Goal: Task Accomplishment & Management: Complete application form

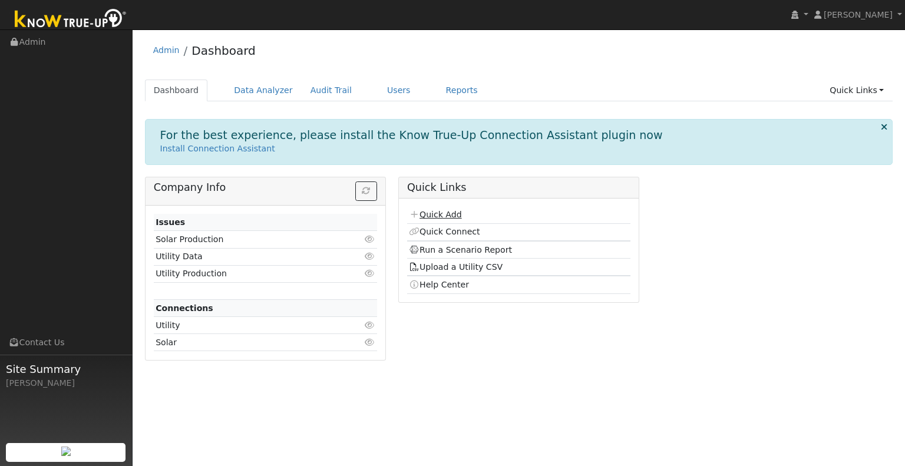
click at [445, 211] on link "Quick Add" at bounding box center [435, 214] width 52 height 9
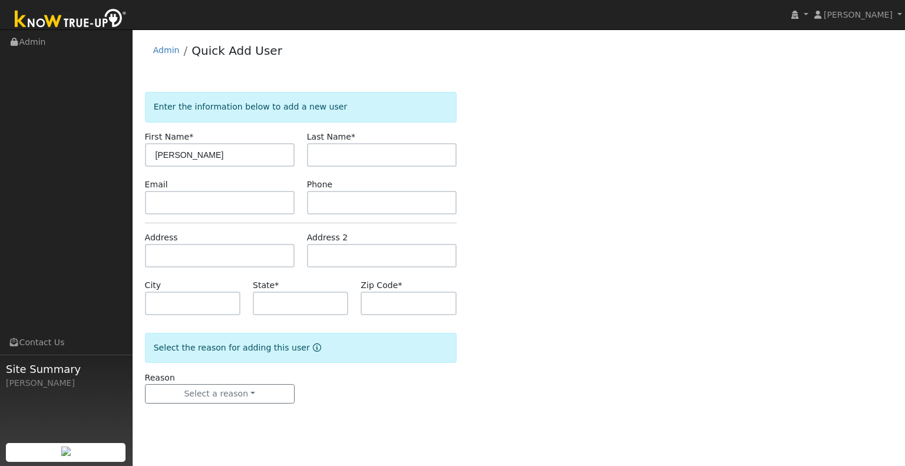
type input "[PERSON_NAME]"
type input "Hood"
type input "CA"
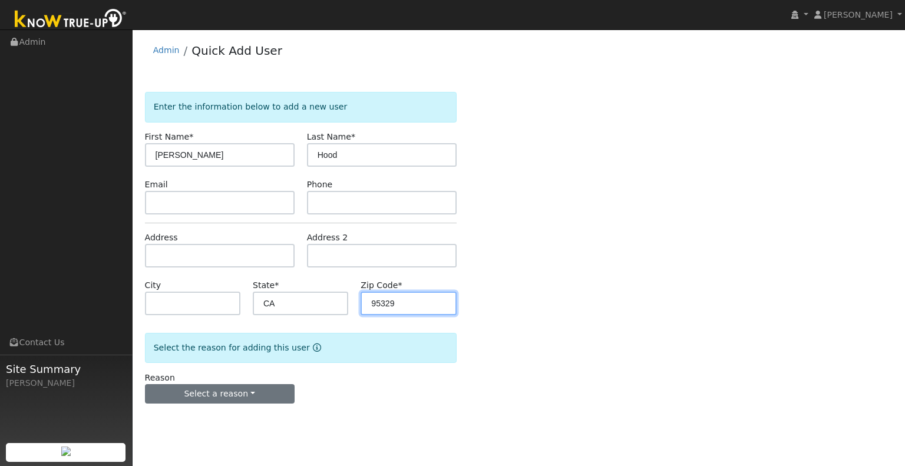
type input "95329"
click at [283, 386] on button "Select a reason" at bounding box center [220, 394] width 150 height 20
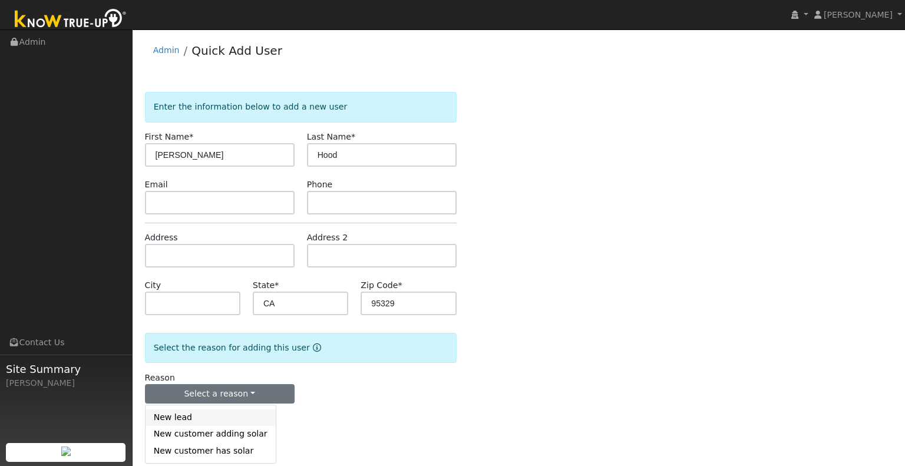
click at [204, 417] on link "New lead" at bounding box center [210, 417] width 130 height 16
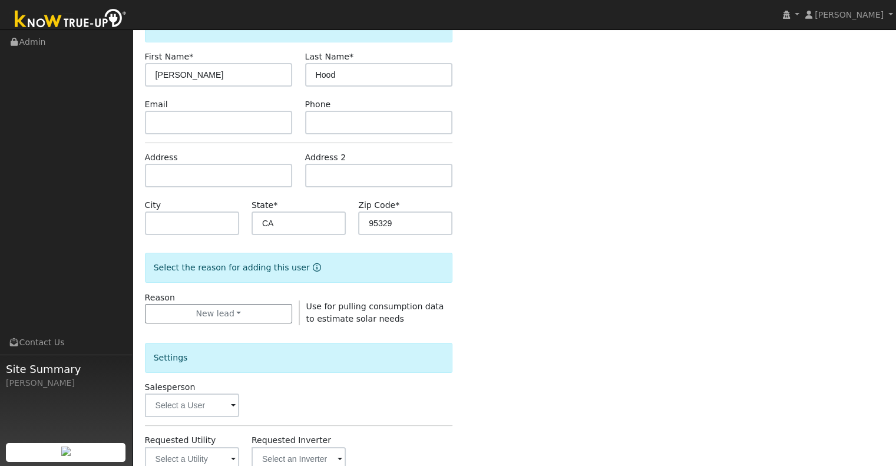
scroll to position [177, 0]
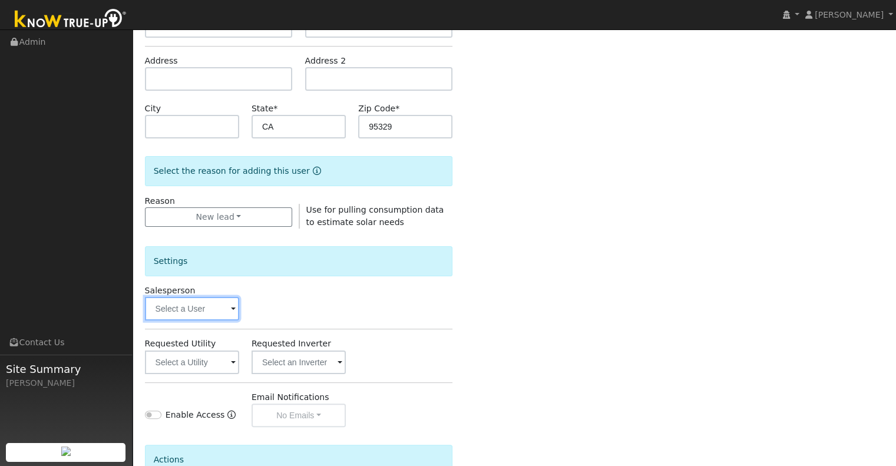
click at [198, 313] on input "text" at bounding box center [192, 309] width 94 height 24
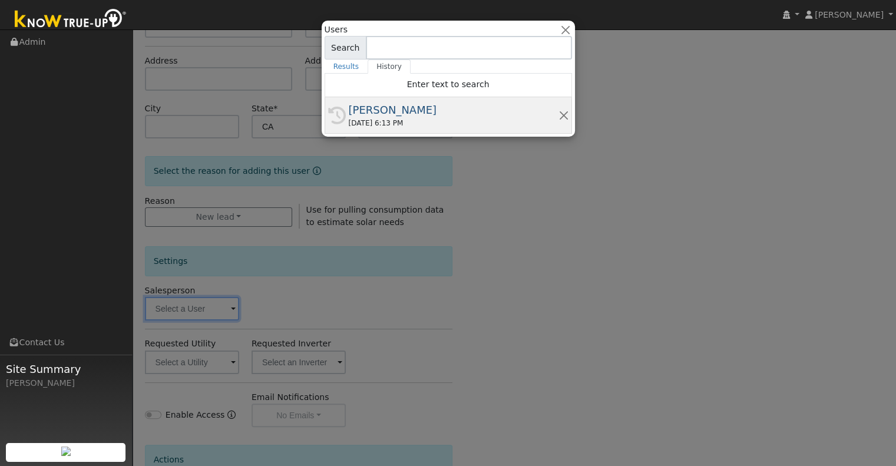
click at [398, 114] on div "[PERSON_NAME]" at bounding box center [454, 110] width 210 height 16
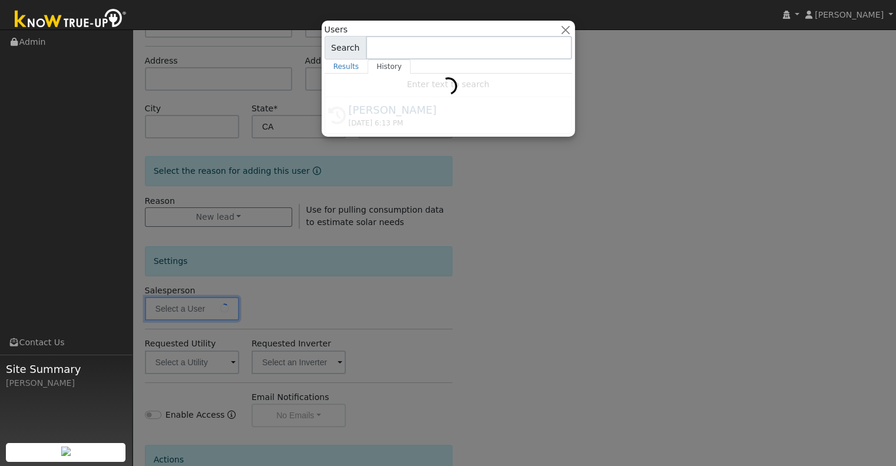
type input "[PERSON_NAME]"
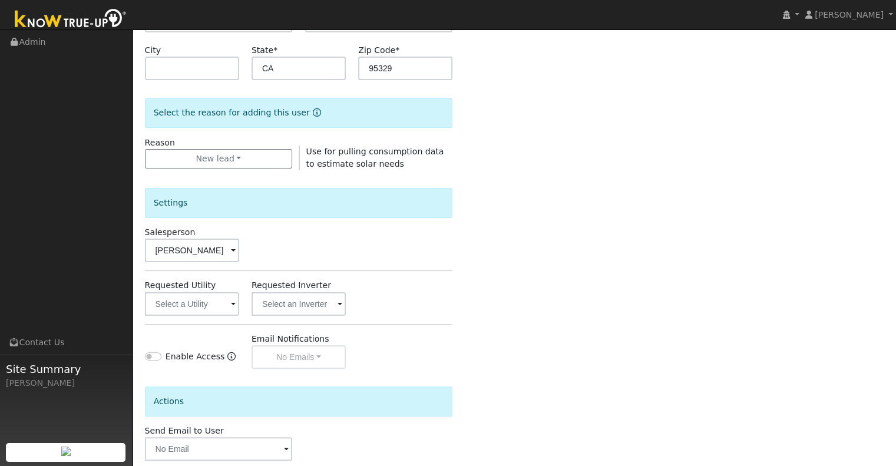
scroll to position [295, 0]
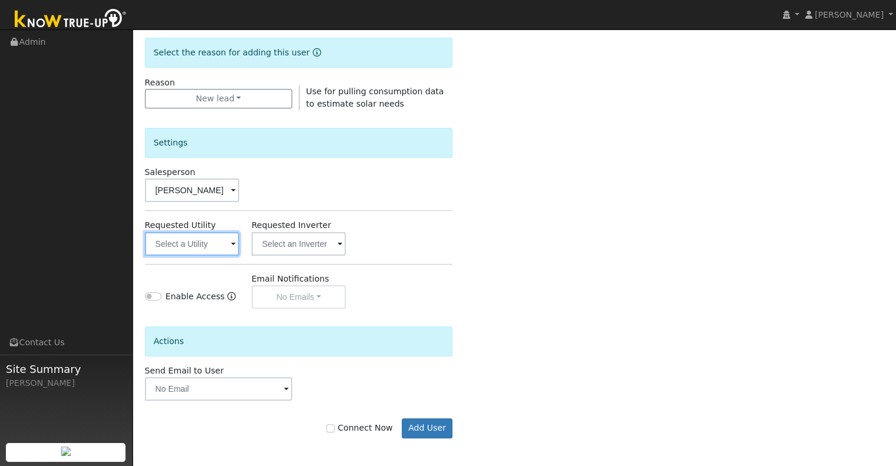
click at [203, 238] on input "text" at bounding box center [192, 244] width 94 height 24
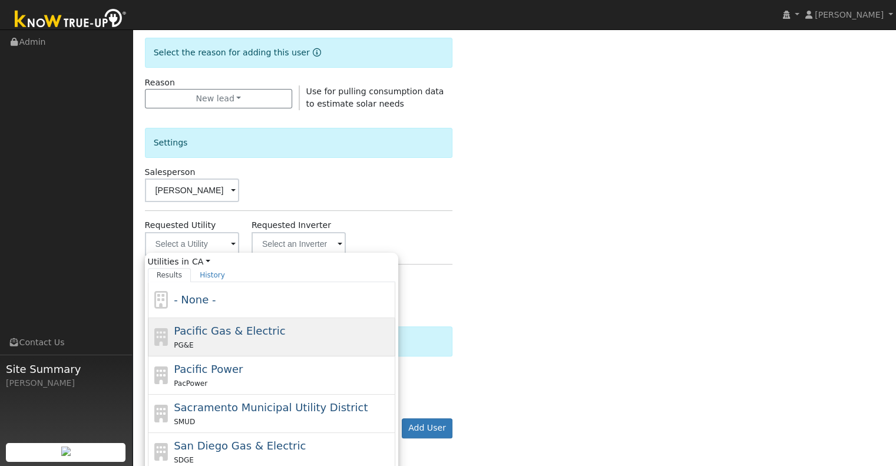
click at [247, 327] on span "Pacific Gas & Electric" at bounding box center [229, 331] width 111 height 12
type input "Pacific Gas & Electric"
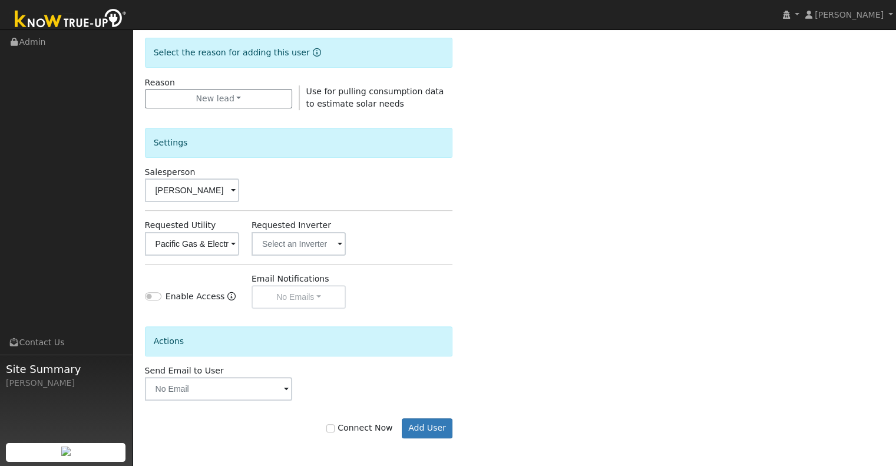
drag, startPoint x: 527, startPoint y: 273, endPoint x: 480, endPoint y: 347, distance: 87.9
click at [528, 275] on div "Enter the information below to add a new user First Name * Graham Last Name * H…" at bounding box center [514, 129] width 739 height 665
click at [353, 429] on label "Connect Now" at bounding box center [359, 428] width 66 height 12
click at [335, 429] on input "Connect Now" at bounding box center [330, 428] width 8 height 8
checkbox input "true"
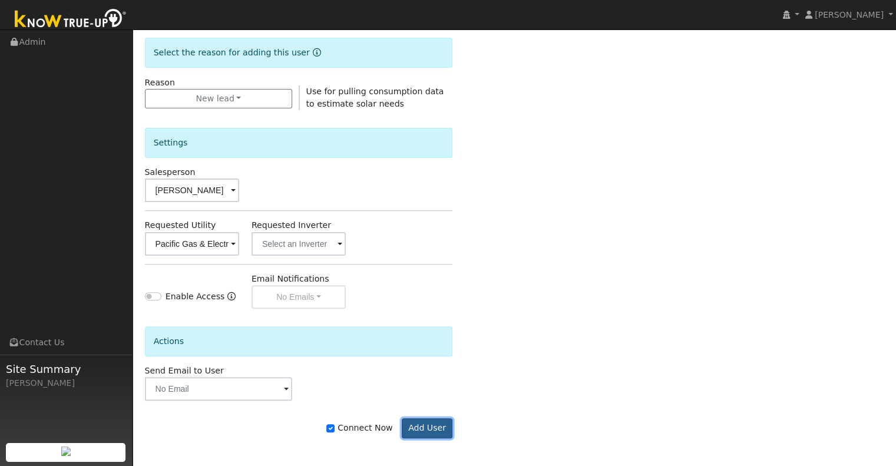
click at [441, 426] on button "Add User" at bounding box center [427, 428] width 51 height 20
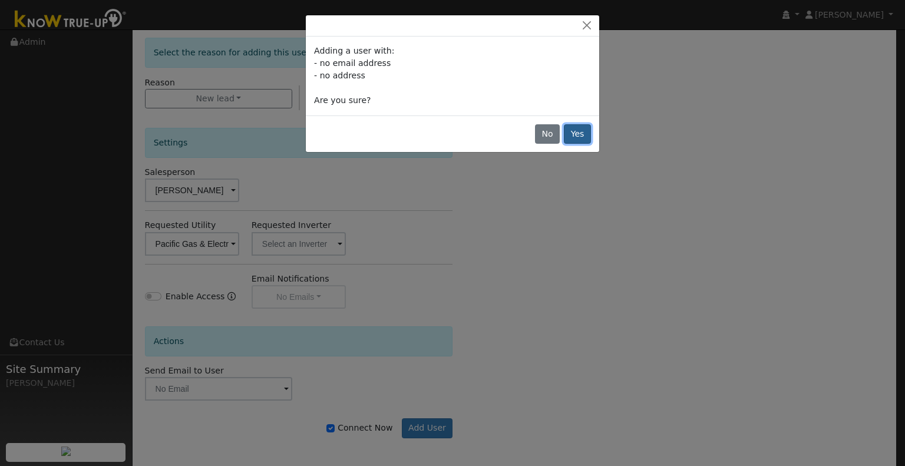
click at [574, 138] on button "Yes" at bounding box center [577, 134] width 27 height 20
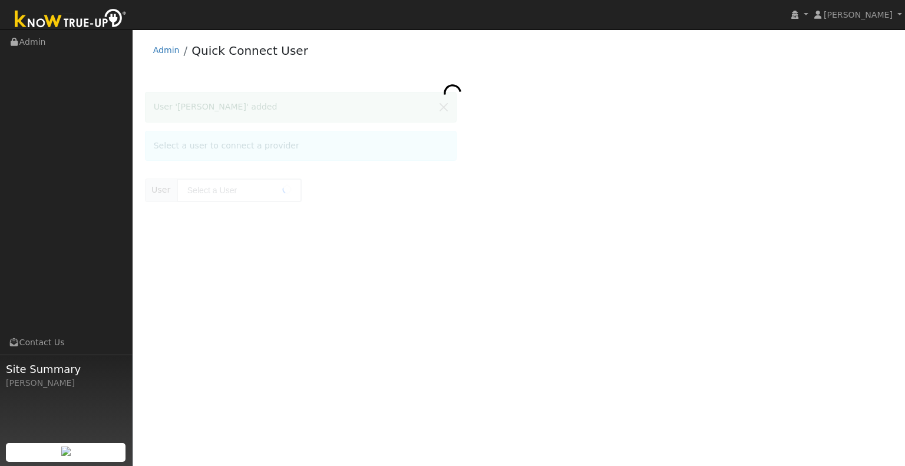
type input "[PERSON_NAME]"
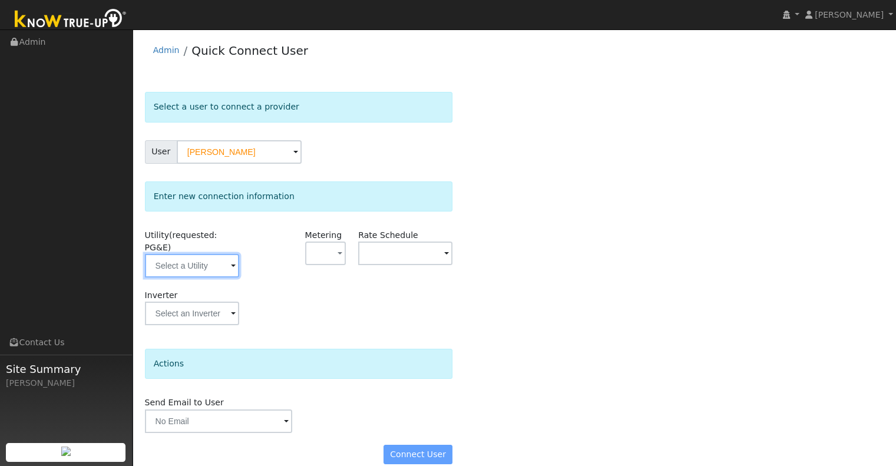
click at [217, 256] on input "text" at bounding box center [192, 266] width 94 height 24
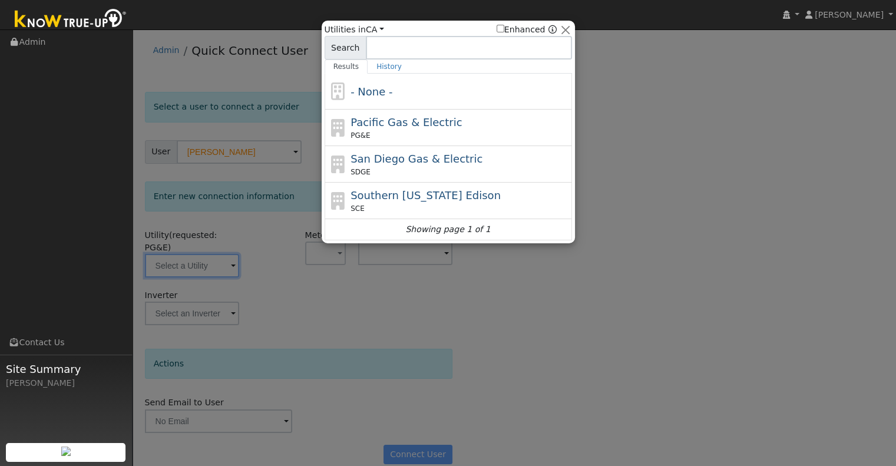
click at [217, 256] on div at bounding box center [448, 233] width 896 height 466
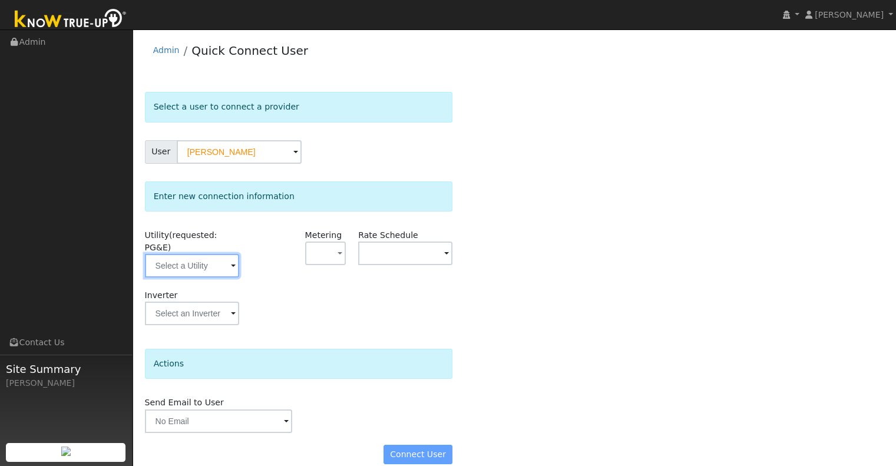
click at [224, 256] on input "text" at bounding box center [192, 266] width 94 height 24
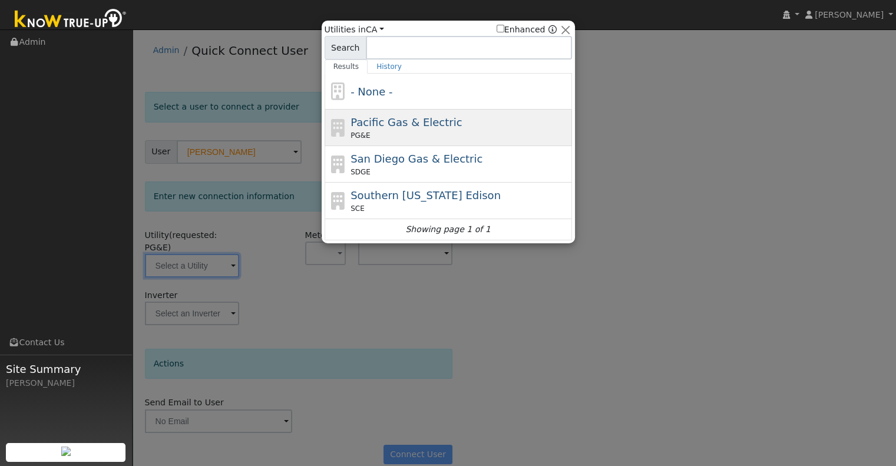
click at [376, 125] on span "Pacific Gas & Electric" at bounding box center [405, 122] width 111 height 12
type input "PG&E"
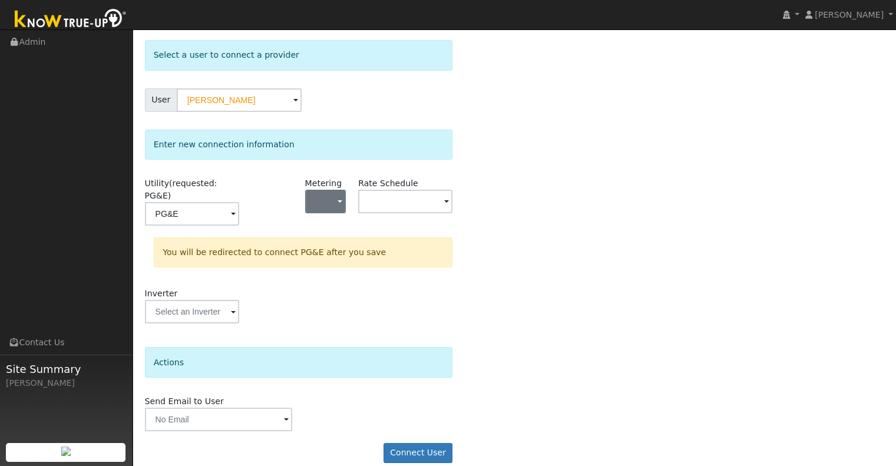
scroll to position [52, 0]
click at [422, 442] on button "Connect User" at bounding box center [417, 452] width 69 height 20
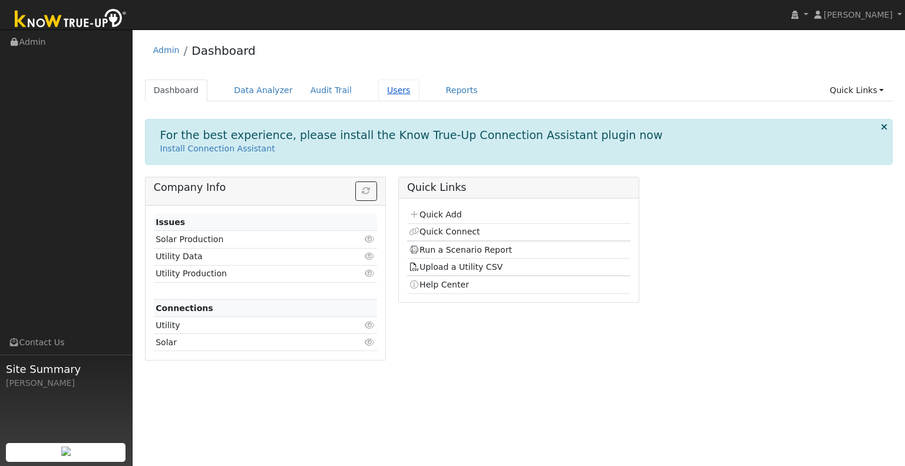
click at [383, 94] on link "Users" at bounding box center [398, 91] width 41 height 22
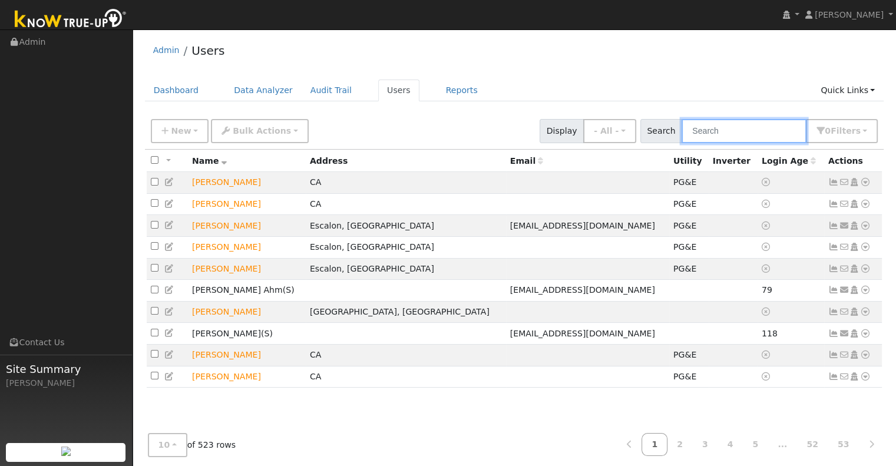
click at [765, 135] on input "text" at bounding box center [743, 131] width 125 height 24
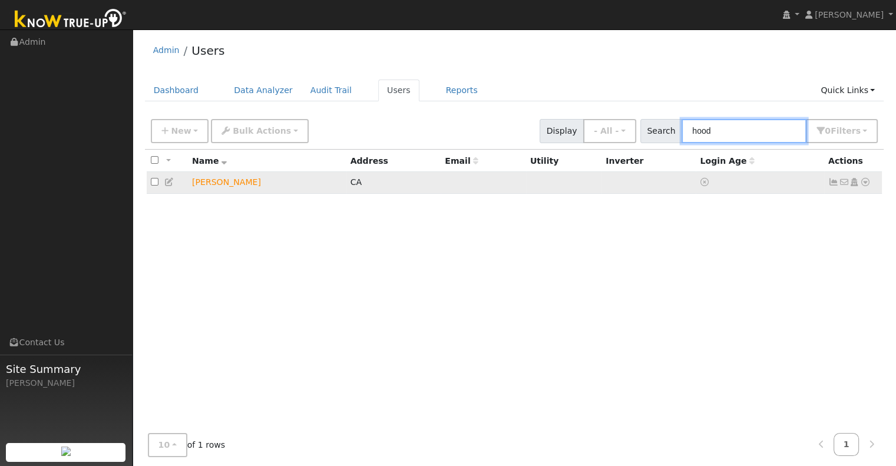
type input "hood"
click at [863, 183] on icon at bounding box center [865, 182] width 11 height 8
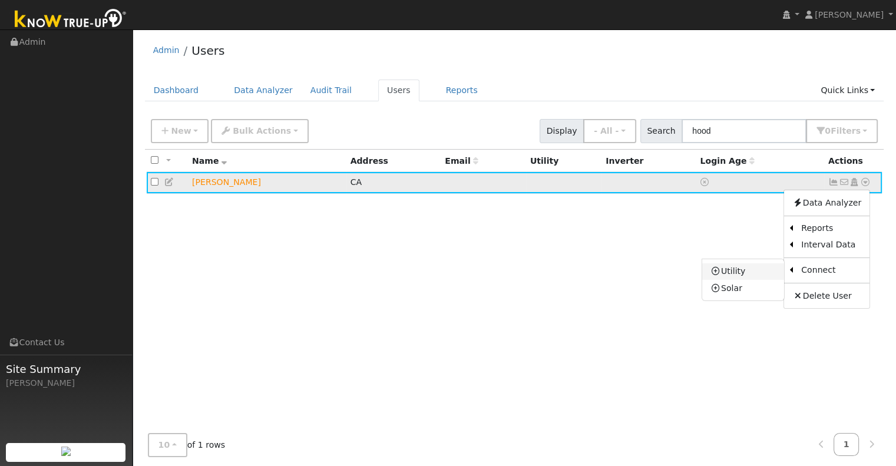
click at [745, 273] on link "Utility" at bounding box center [743, 271] width 82 height 16
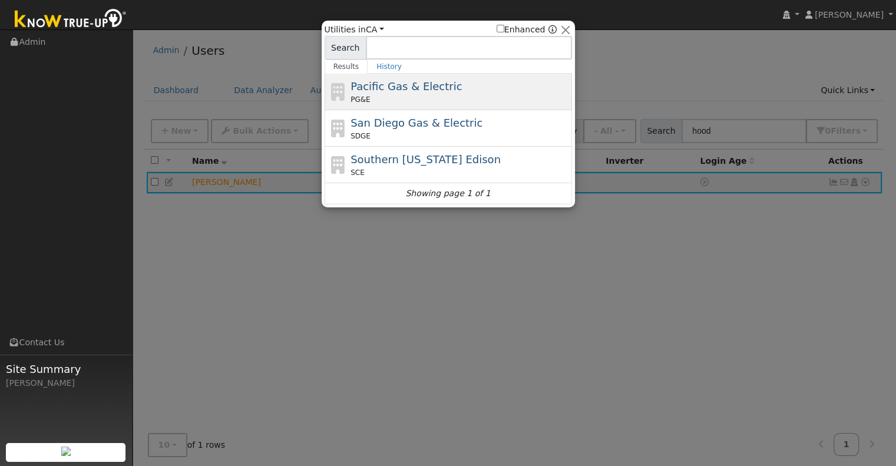
click at [457, 84] on div "Pacific Gas & Electric PG&E" at bounding box center [459, 91] width 218 height 27
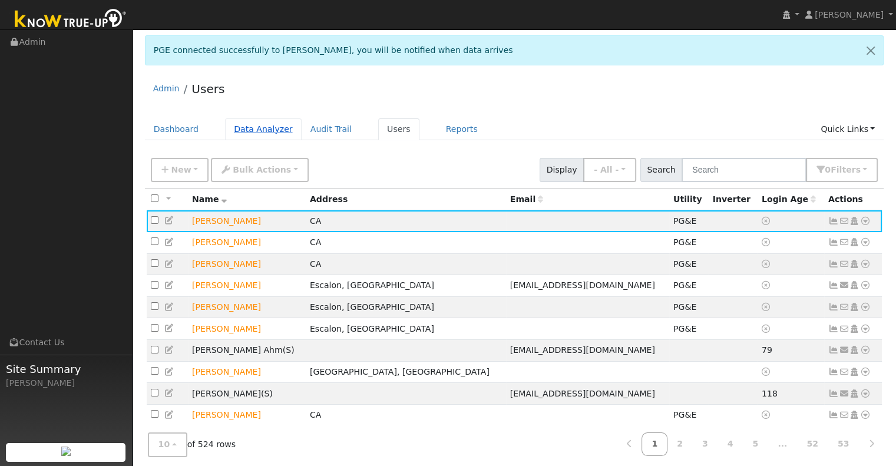
click at [271, 124] on link "Data Analyzer" at bounding box center [263, 129] width 77 height 22
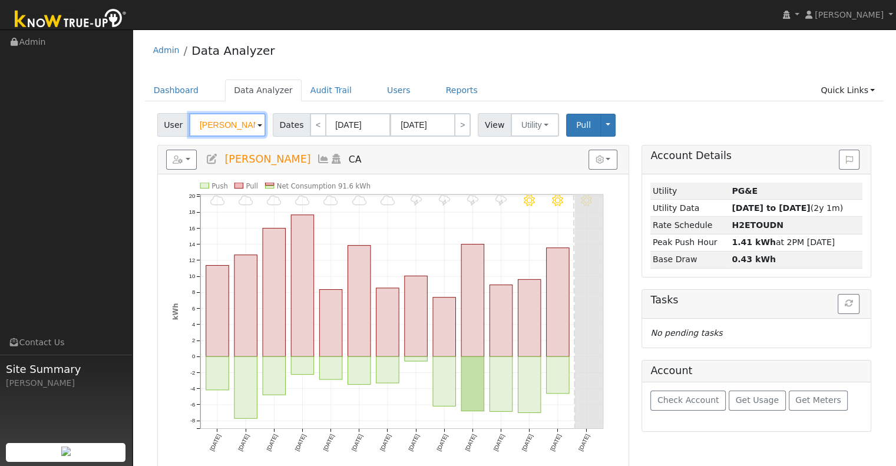
click at [239, 126] on input "[PERSON_NAME]" at bounding box center [227, 125] width 77 height 24
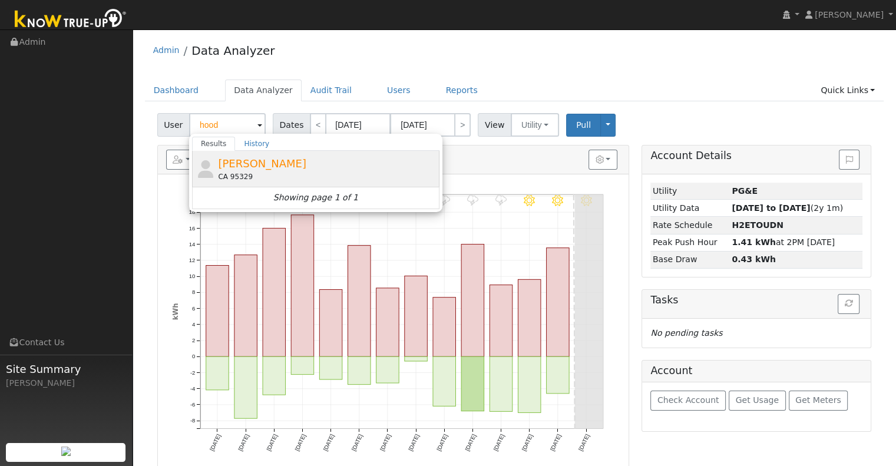
click at [255, 165] on span "[PERSON_NAME]" at bounding box center [262, 163] width 88 height 12
type input "[PERSON_NAME]"
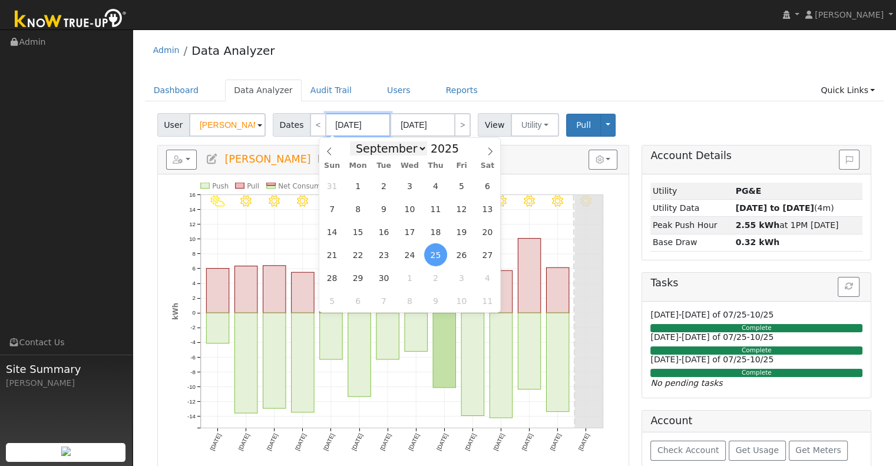
click at [367, 134] on input "[DATE]" at bounding box center [358, 125] width 65 height 24
click at [365, 179] on span "1" at bounding box center [357, 185] width 23 height 23
type input "[DATE]"
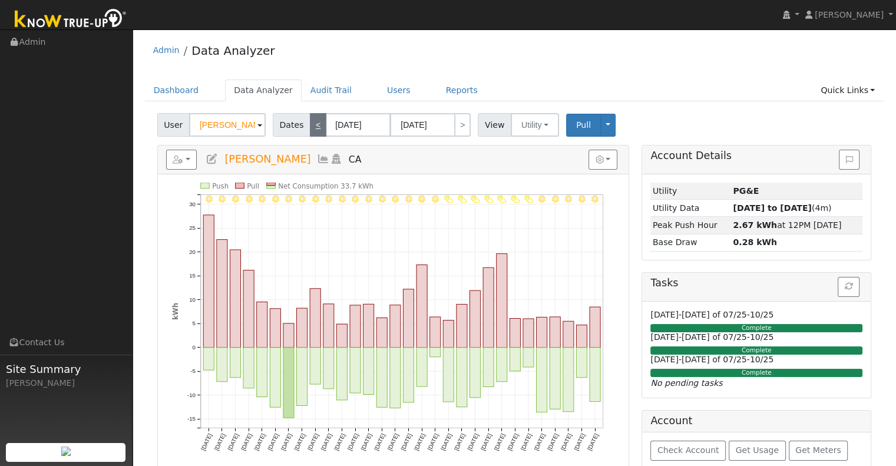
click at [319, 120] on link "<" at bounding box center [318, 125] width 16 height 24
type input "[DATE]"
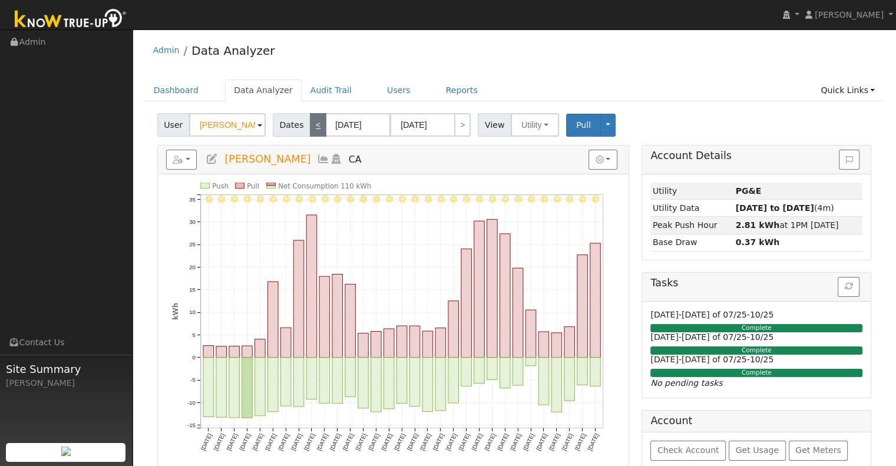
click at [319, 120] on link "<" at bounding box center [318, 125] width 16 height 24
type input "[DATE]"
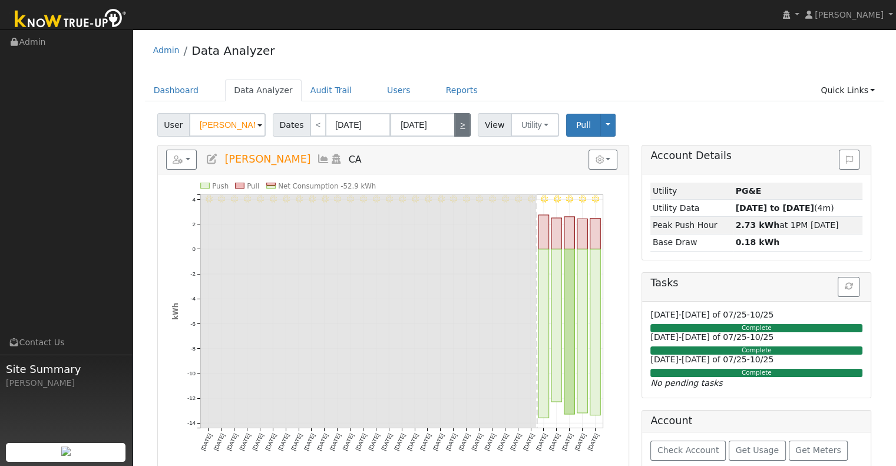
click at [454, 130] on link ">" at bounding box center [462, 125] width 16 height 24
type input "[DATE]"
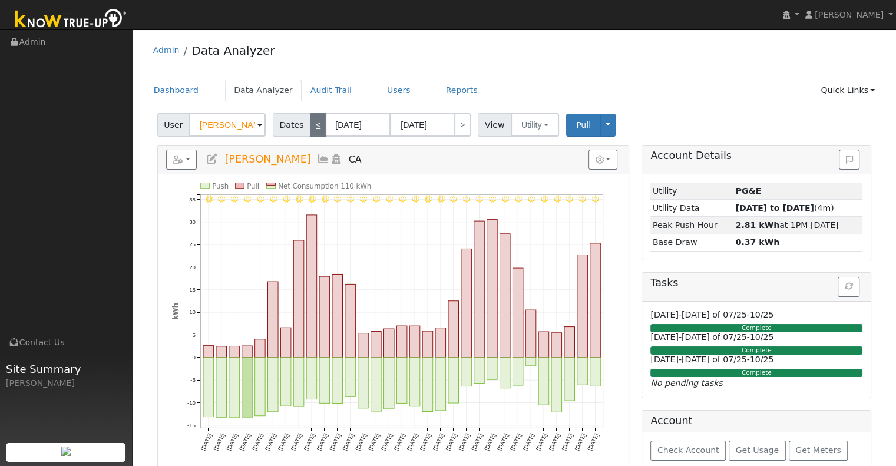
click at [312, 124] on link "<" at bounding box center [318, 125] width 16 height 24
type input "[DATE]"
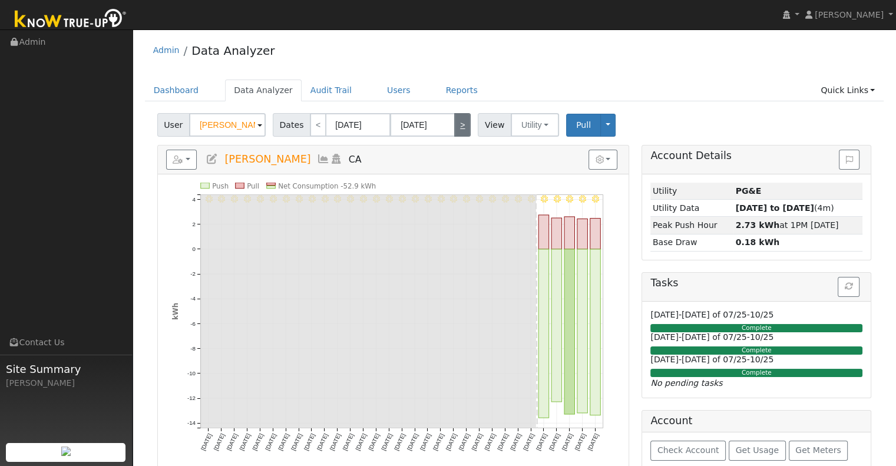
click at [461, 122] on link ">" at bounding box center [462, 125] width 16 height 24
type input "[DATE]"
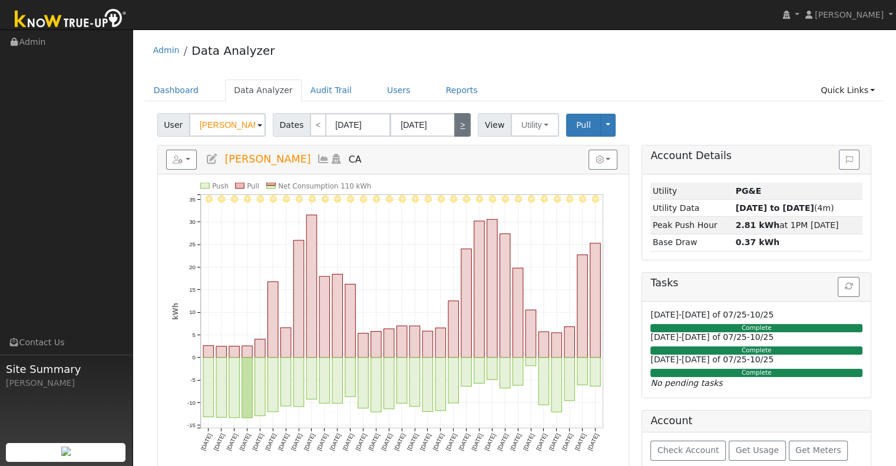
click at [457, 125] on link ">" at bounding box center [462, 125] width 16 height 24
type input "[DATE]"
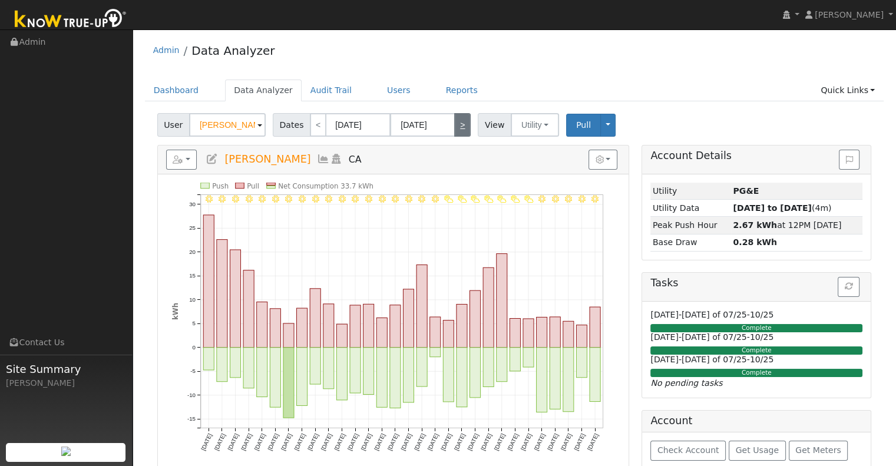
click at [460, 132] on link ">" at bounding box center [462, 125] width 16 height 24
type input "[DATE]"
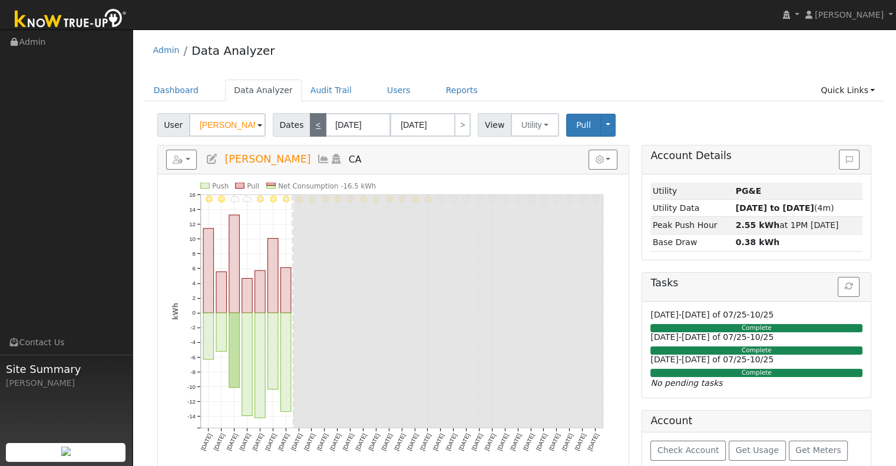
click at [310, 126] on link "<" at bounding box center [318, 125] width 16 height 24
type input "[DATE]"
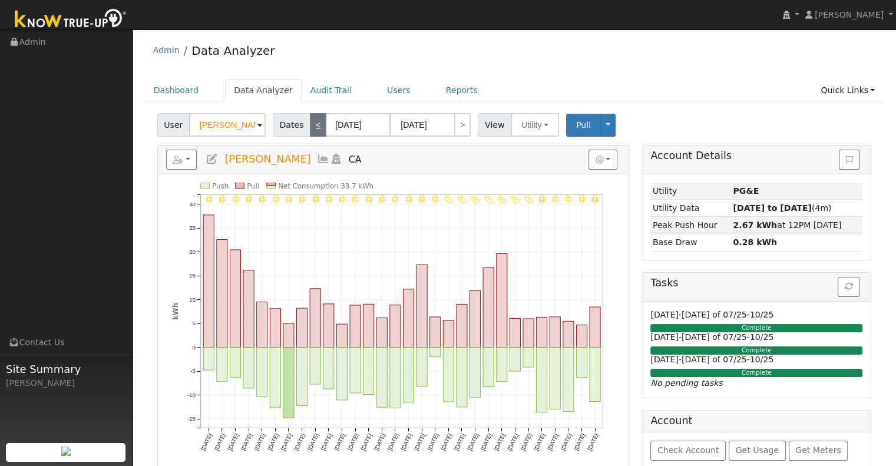
click at [310, 126] on link "<" at bounding box center [318, 125] width 16 height 24
type input "[DATE]"
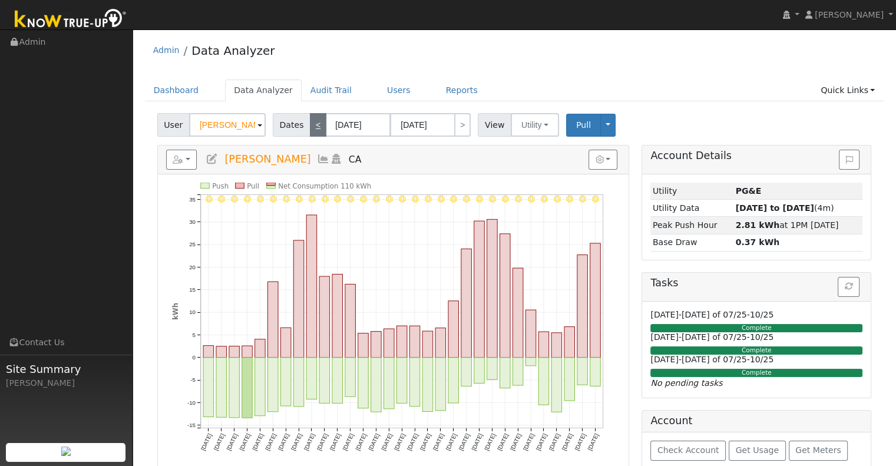
click at [310, 130] on link "<" at bounding box center [318, 125] width 16 height 24
type input "[DATE]"
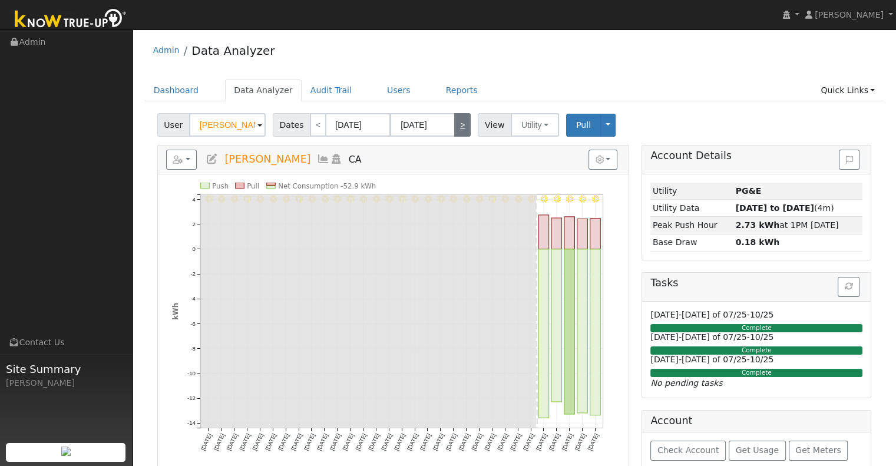
click at [454, 131] on link ">" at bounding box center [462, 125] width 16 height 24
type input "[DATE]"
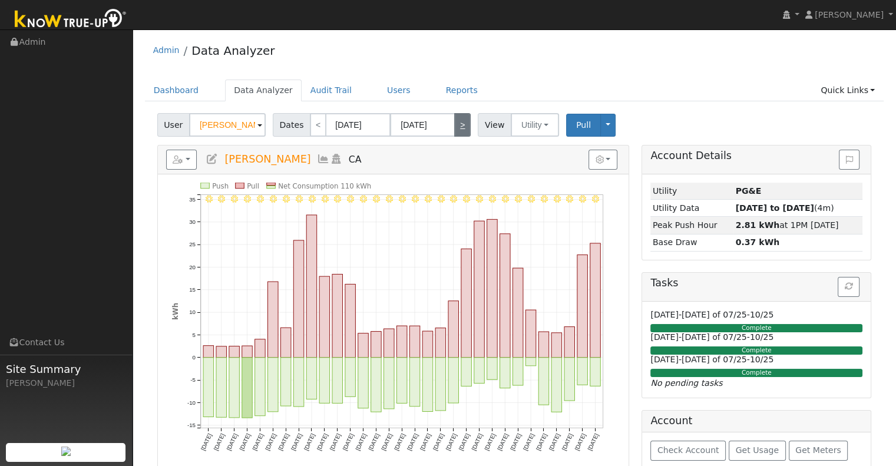
click at [457, 127] on link ">" at bounding box center [462, 125] width 16 height 24
type input "[DATE]"
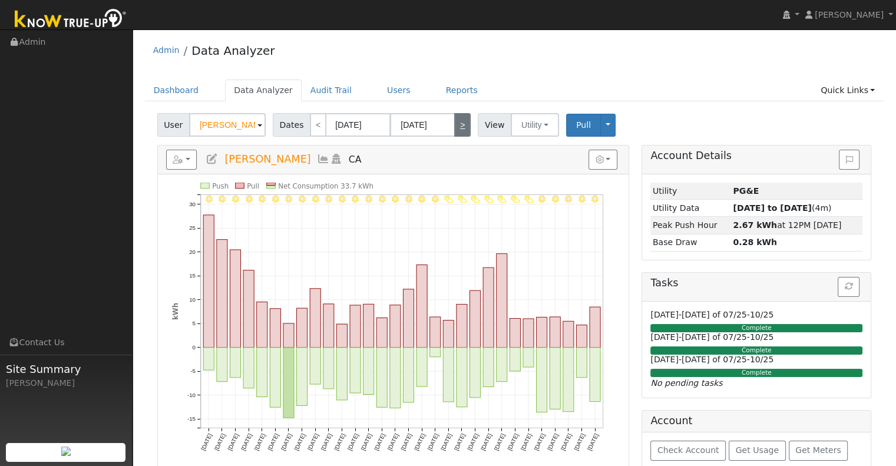
click at [457, 127] on link ">" at bounding box center [462, 125] width 16 height 24
type input "[DATE]"
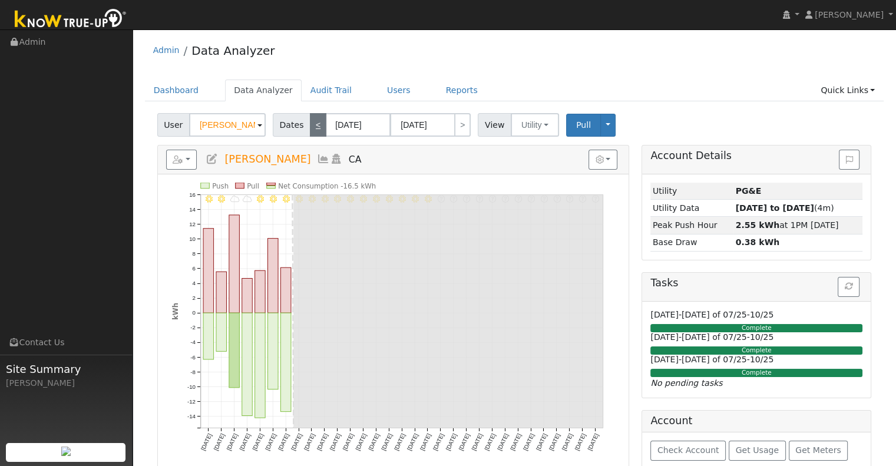
click at [312, 133] on link "<" at bounding box center [318, 125] width 16 height 24
type input "[DATE]"
